Goal: Transaction & Acquisition: Purchase product/service

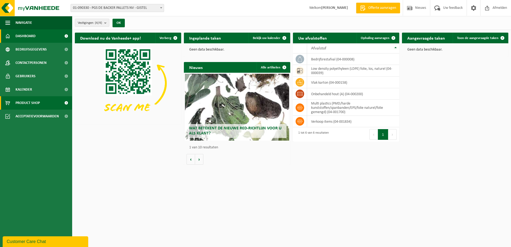
click at [25, 102] on span "Product Shop" at bounding box center [28, 102] width 24 height 13
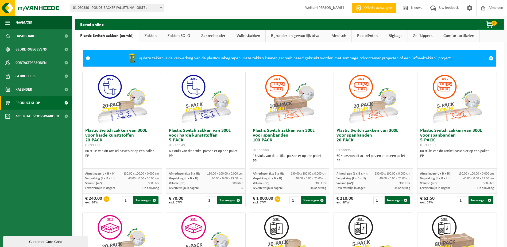
click at [179, 36] on link "Zakken SOLO" at bounding box center [178, 36] width 33 height 12
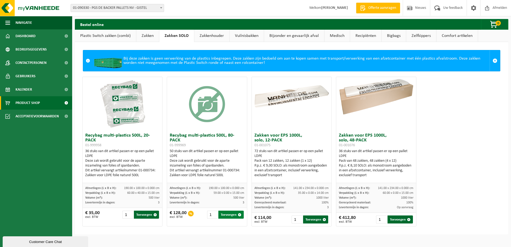
click at [239, 214] on span "button" at bounding box center [239, 214] width 3 height 3
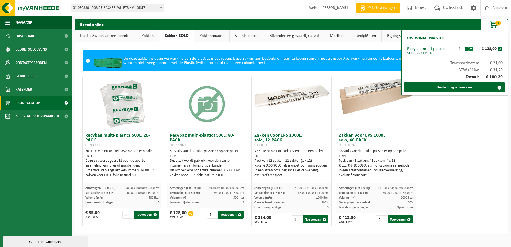
click at [472, 47] on button "+" at bounding box center [471, 49] width 4 height 4
click at [453, 87] on link "Bestelling afwerken" at bounding box center [454, 87] width 101 height 10
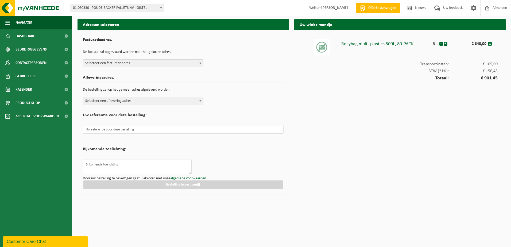
click at [200, 64] on b at bounding box center [201, 63] width 2 height 1
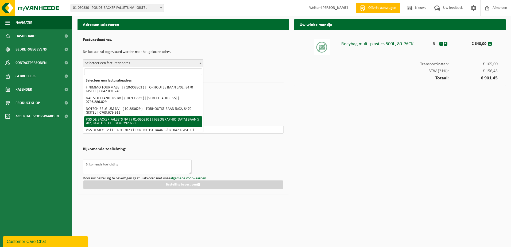
select select "13758"
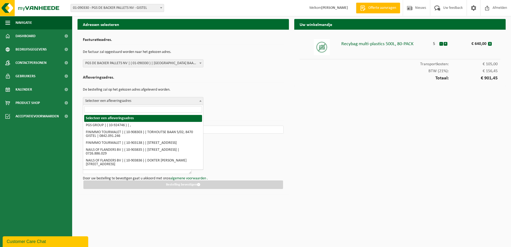
click at [200, 100] on b at bounding box center [201, 100] width 2 height 1
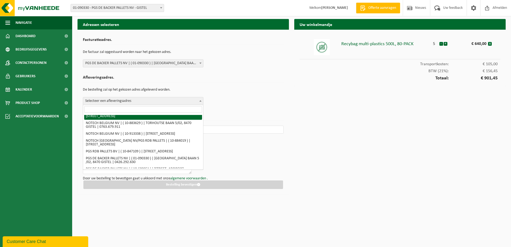
scroll to position [80, 0]
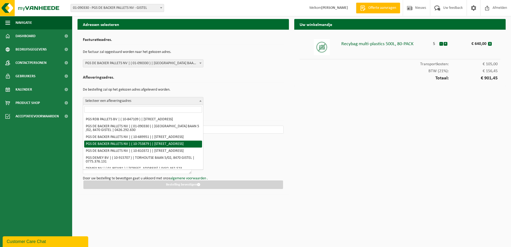
select select "13768"
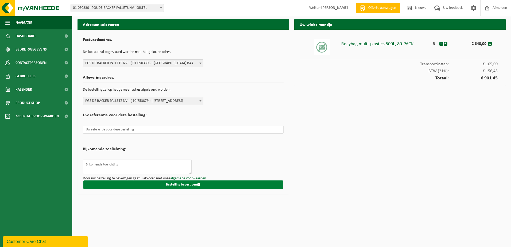
click at [182, 184] on button "Bestelling bevestigen" at bounding box center [183, 185] width 200 height 9
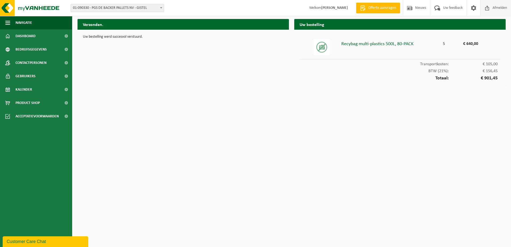
click at [501, 7] on span "Afmelden" at bounding box center [500, 8] width 17 height 16
